Goal: Task Accomplishment & Management: Manage account settings

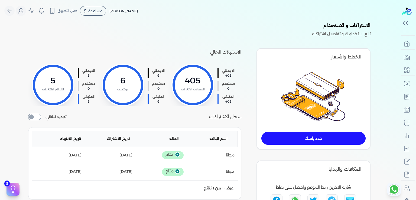
scroll to position [82, 0]
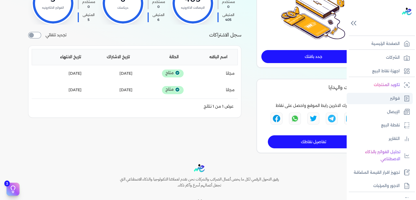
click at [387, 98] on link "فواتير" at bounding box center [380, 98] width 66 height 11
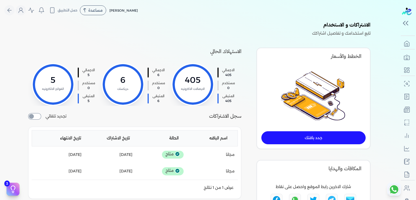
scroll to position [0, 0]
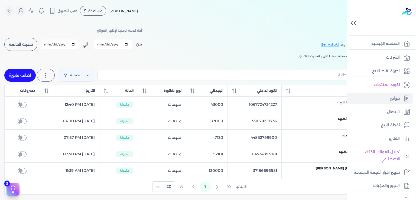
click at [353, 25] on icon at bounding box center [353, 22] width 9 height 9
click at [353, 49] on div "الصفحة الرئيسية" at bounding box center [381, 62] width 69 height 27
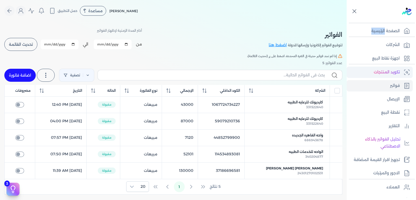
click at [388, 72] on p "تكويد المنتجات" at bounding box center [387, 72] width 26 height 7
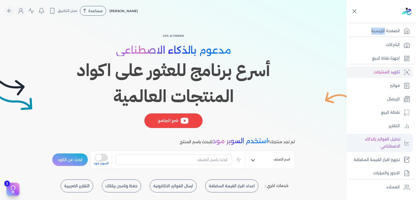
scroll to position [82, 0]
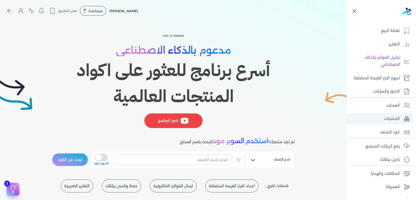
click at [389, 122] on p "المنتجات" at bounding box center [392, 118] width 16 height 7
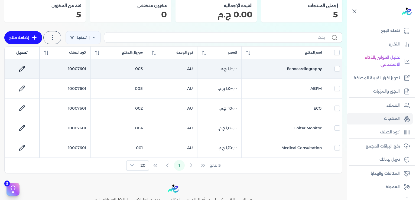
scroll to position [82, 0]
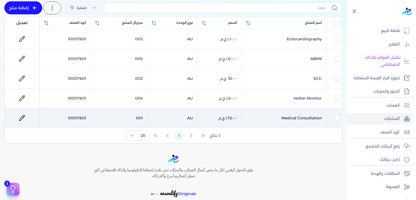
click at [23, 119] on icon at bounding box center [22, 118] width 6 height 6
select select "GS1"
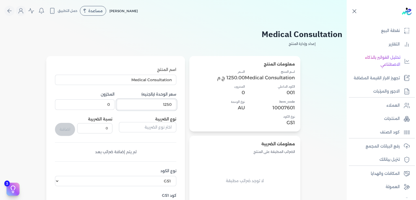
drag, startPoint x: 163, startPoint y: 106, endPoint x: 205, endPoint y: 110, distance: 42.4
click at [176, 110] on input "1250" at bounding box center [147, 104] width 60 height 10
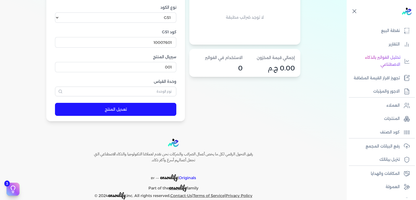
scroll to position [173, 0]
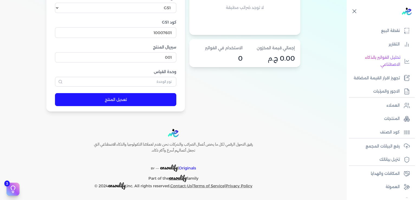
type input "1300"
click at [120, 102] on button "تعديل المنتج" at bounding box center [115, 99] width 121 height 13
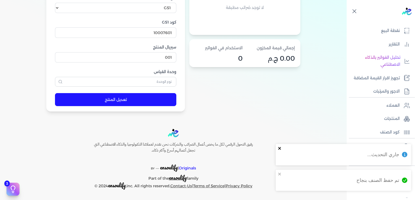
click at [279, 148] on icon "close" at bounding box center [279, 148] width 3 height 3
click at [279, 173] on icon "close" at bounding box center [279, 174] width 3 height 3
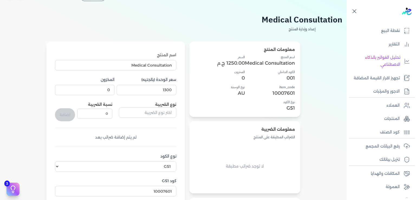
scroll to position [9, 0]
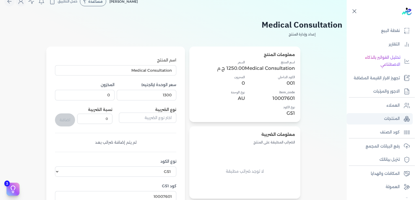
click at [395, 122] on p "المنتجات" at bounding box center [392, 118] width 16 height 7
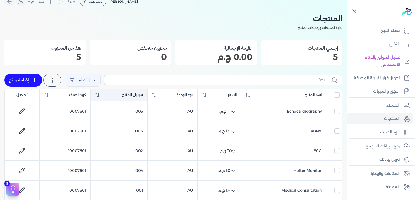
click at [141, 97] on span "سيريال المنتج" at bounding box center [132, 95] width 21 height 5
checkbox input "false"
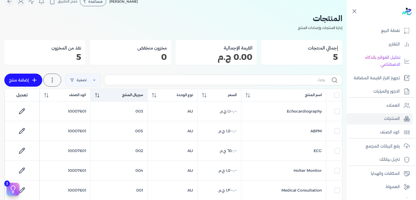
checkbox input "false"
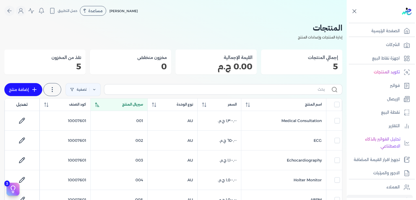
click at [354, 11] on icon at bounding box center [355, 12] width 4 height 4
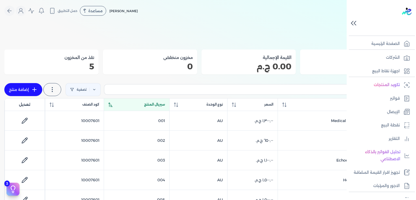
click at [353, 20] on icon at bounding box center [353, 22] width 9 height 9
